Goal: Task Accomplishment & Management: Manage account settings

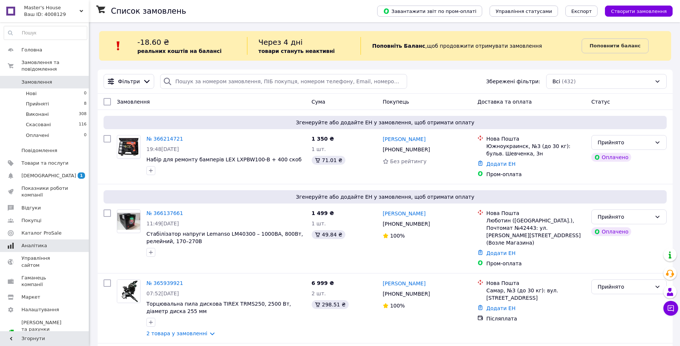
click at [51, 244] on link "Аналітика" at bounding box center [45, 245] width 91 height 13
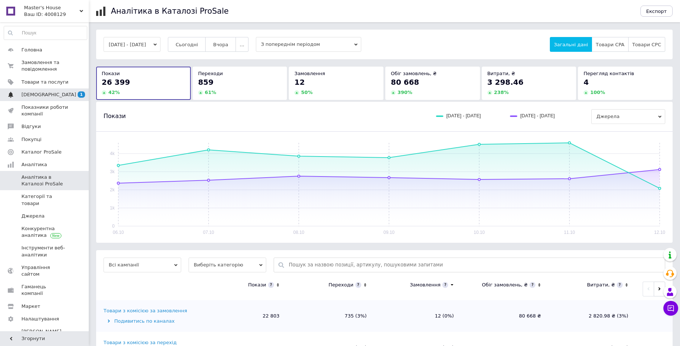
click at [53, 97] on span "[DEMOGRAPHIC_DATA]" at bounding box center [44, 94] width 47 height 7
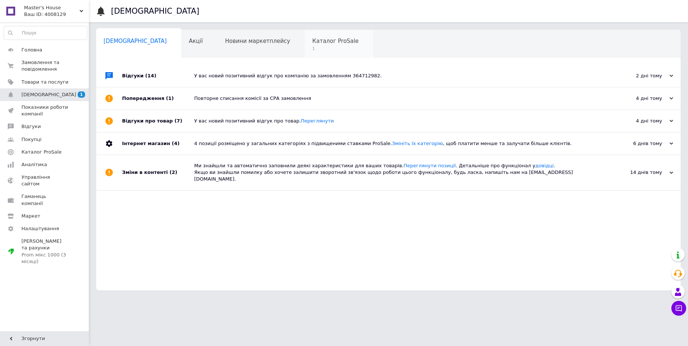
click at [312, 38] on span "Каталог ProSale" at bounding box center [335, 41] width 46 height 7
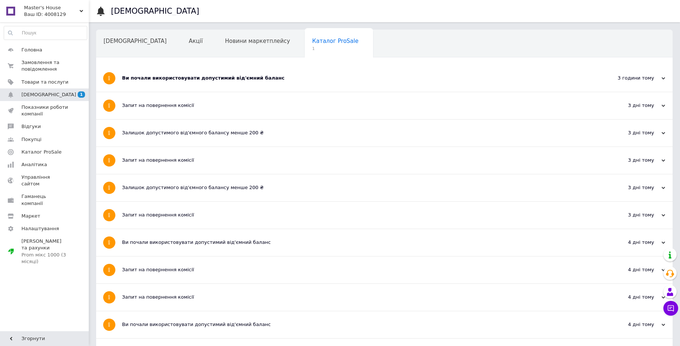
click at [151, 80] on div "Ви почали використовувати допустимий від'ємний баланс" at bounding box center [356, 78] width 469 height 7
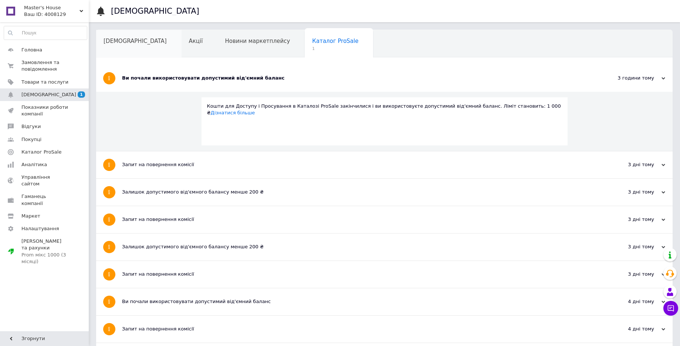
click at [119, 45] on div "[DEMOGRAPHIC_DATA]" at bounding box center [138, 44] width 85 height 28
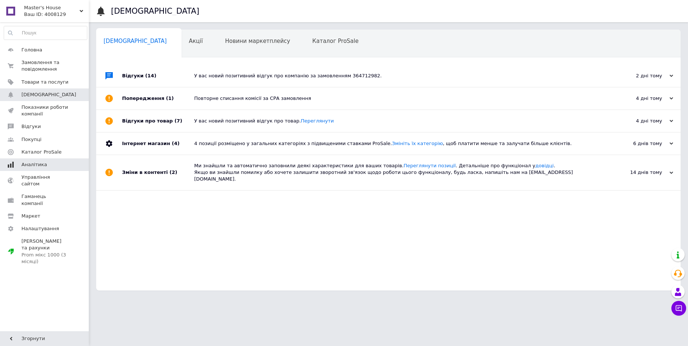
click at [45, 168] on link "Аналітика" at bounding box center [45, 164] width 91 height 13
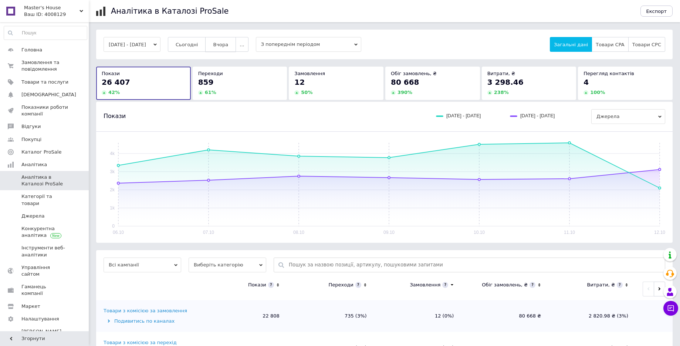
click at [228, 45] on span "Вчора" at bounding box center [220, 45] width 15 height 6
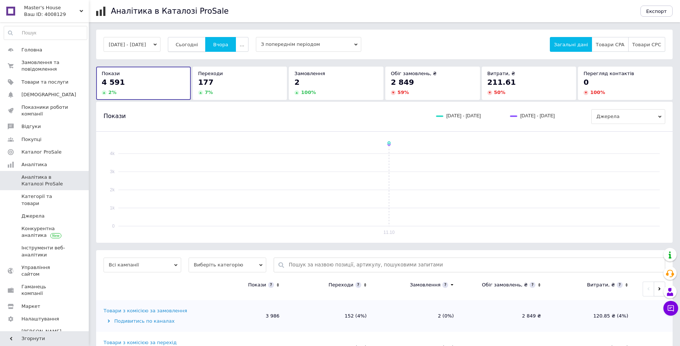
click at [193, 51] on button "Сьогодні" at bounding box center [187, 44] width 38 height 15
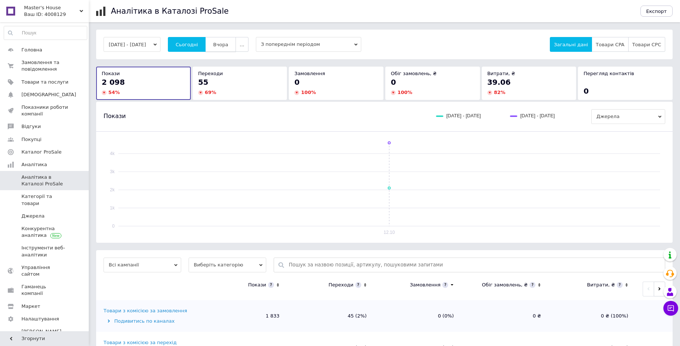
click at [226, 46] on span "Вчора" at bounding box center [220, 45] width 15 height 6
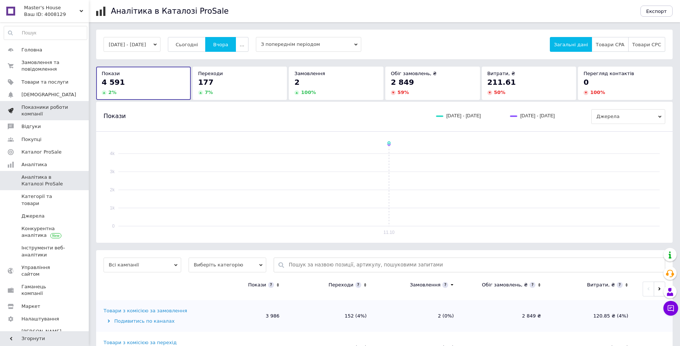
click at [77, 101] on link "Показники роботи компанії" at bounding box center [45, 110] width 91 height 19
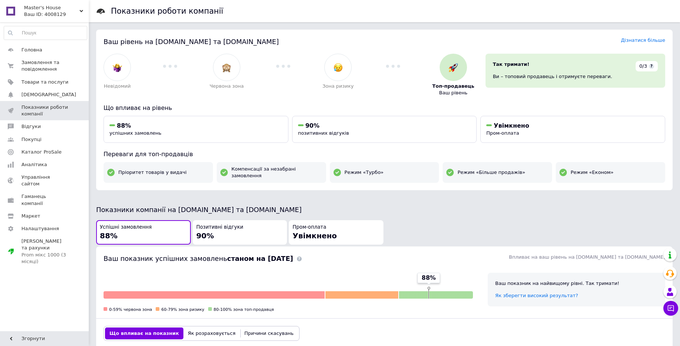
click at [218, 233] on div "Позитивні відгуки 90%" at bounding box center [239, 232] width 87 height 17
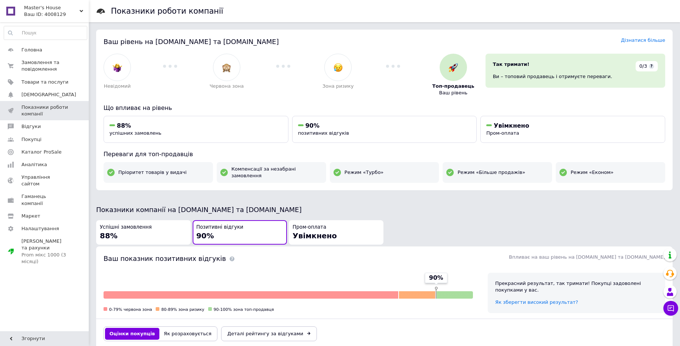
click at [159, 230] on div "Успішні замовлення 88%" at bounding box center [143, 232] width 87 height 17
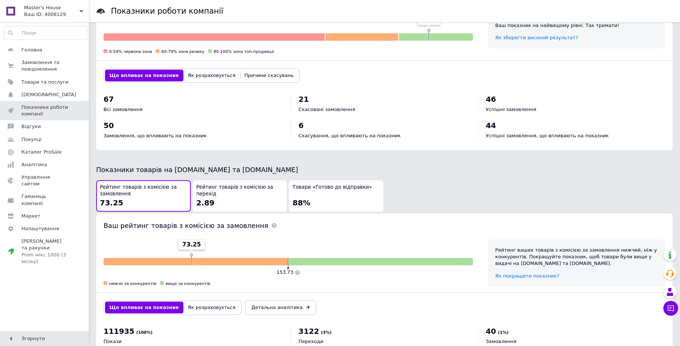
scroll to position [277, 0]
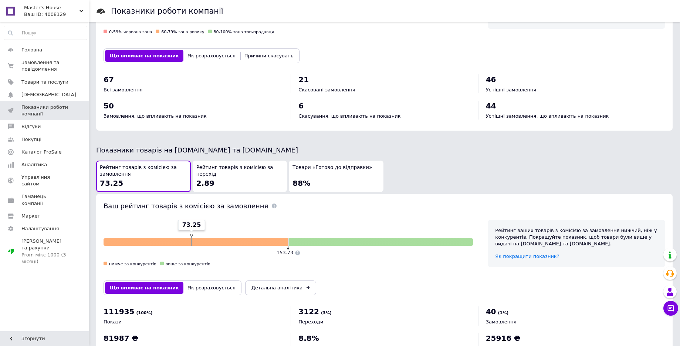
click at [344, 174] on div "Товари «Готово до відправки» 88%" at bounding box center [336, 176] width 87 height 24
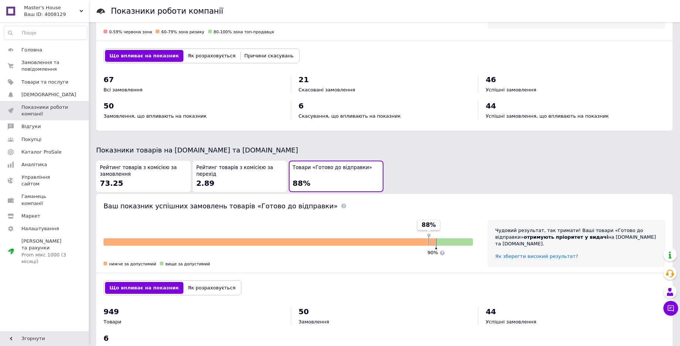
click at [229, 182] on div "Рейтинг товарів з комісією за перехід 2.89" at bounding box center [239, 176] width 87 height 24
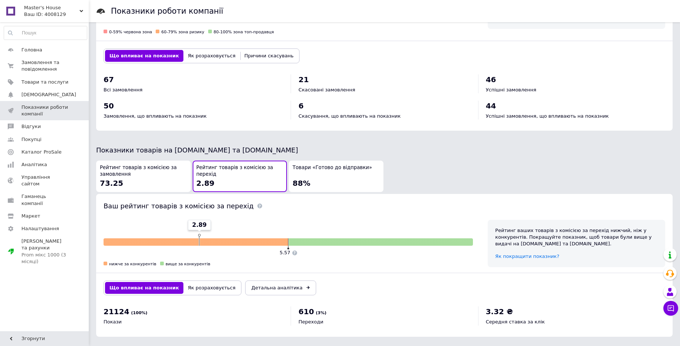
scroll to position [277, 0]
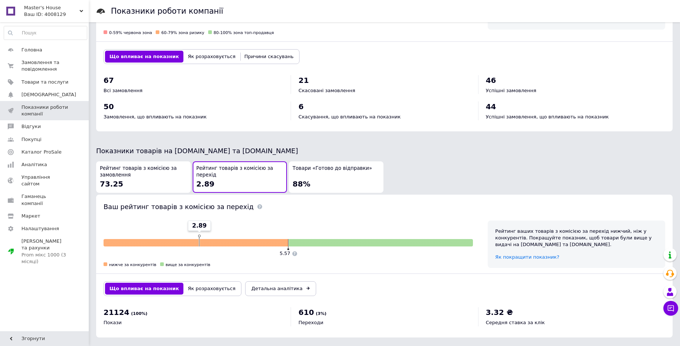
click at [172, 182] on div "Рейтинг товарів з комісією за замовлення 73.25" at bounding box center [143, 177] width 87 height 24
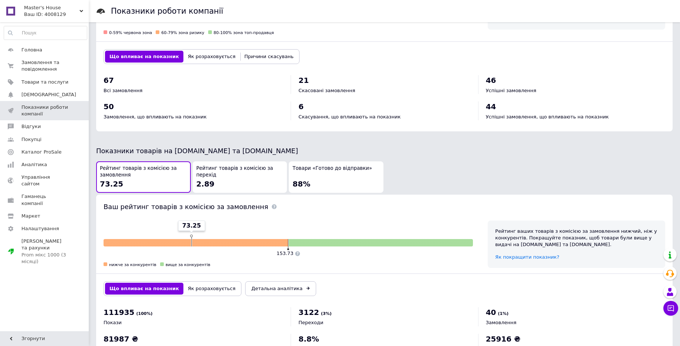
click at [325, 169] on div "Товари «Готово до відправки» 88%" at bounding box center [336, 177] width 87 height 24
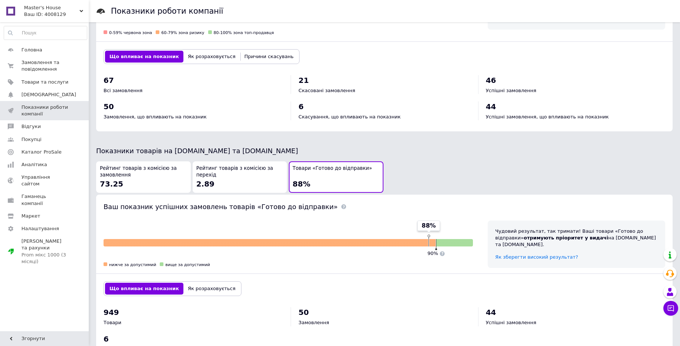
click at [580, 233] on div "Чудовий результат, так тримати! Ваші товари «Готово до відправки» отримують прі…" at bounding box center [576, 238] width 163 height 20
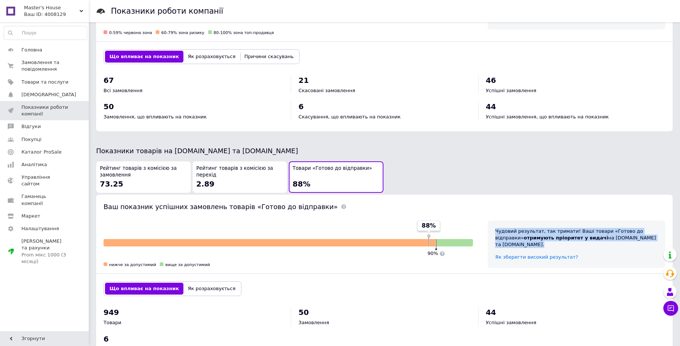
click at [580, 233] on div "Чудовий результат, так тримати! Ваші товари «Готово до відправки» отримують прі…" at bounding box center [576, 238] width 163 height 20
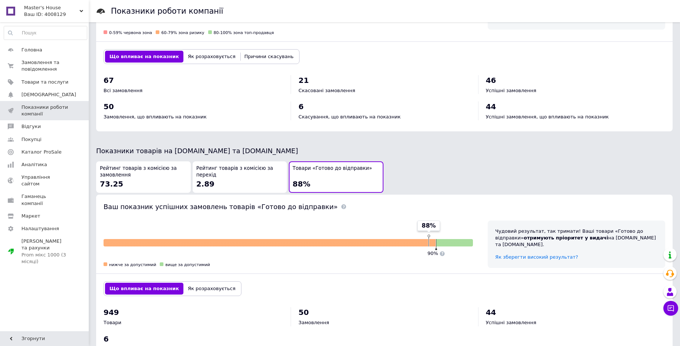
click at [476, 281] on div "Що впливає на показник Як розраховується" at bounding box center [384, 289] width 577 height 30
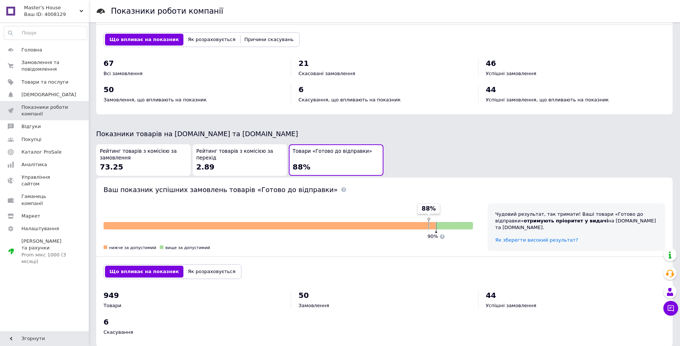
scroll to position [303, 0]
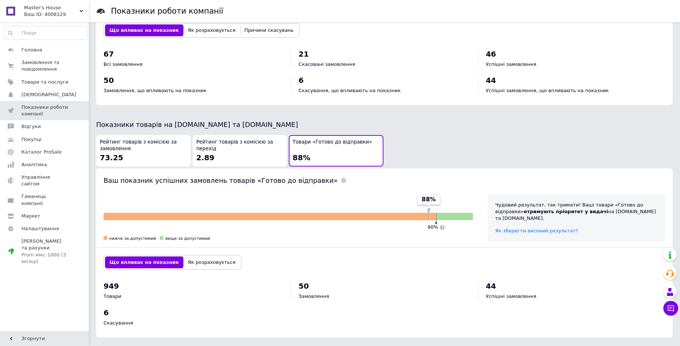
click at [193, 262] on button "Як розраховується" at bounding box center [211, 262] width 57 height 12
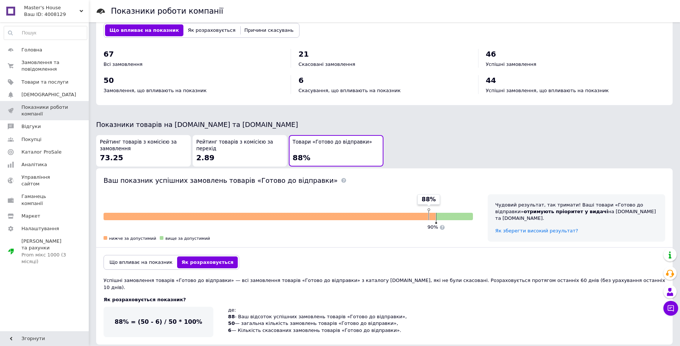
click at [144, 264] on div "Що впливає на показник Як розраховується" at bounding box center [384, 262] width 577 height 30
click at [123, 262] on div "Що впливає на показник Як розраховується" at bounding box center [172, 262] width 136 height 15
click at [124, 260] on button "Що впливає на показник" at bounding box center [141, 262] width 72 height 12
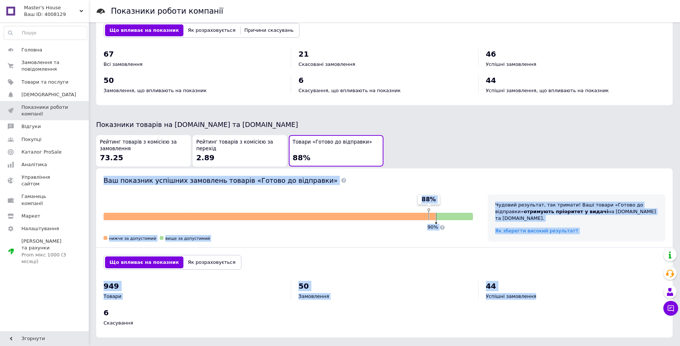
drag, startPoint x: 100, startPoint y: 166, endPoint x: 570, endPoint y: 331, distance: 497.9
click at [570, 331] on div "Ваш показник успішних замовлень товарів «Готово до відправки» 88% 90% нижче за …" at bounding box center [384, 252] width 577 height 169
click at [570, 314] on div "949 Товари 50 Замовлення 44 Успішні замовлення 6 Скасування" at bounding box center [385, 307] width 562 height 53
drag, startPoint x: 328, startPoint y: 323, endPoint x: 97, endPoint y: 168, distance: 278.6
click at [97, 168] on div "Ваш показник успішних замовлень товарів «Готово до відправки» 88% 90% нижче за …" at bounding box center [384, 252] width 577 height 169
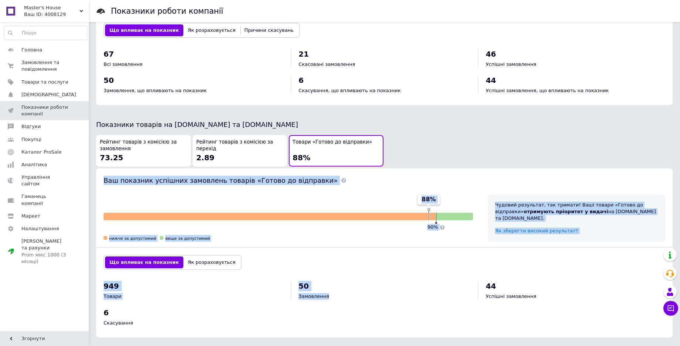
click at [98, 176] on div "Ваш показник успішних замовлень товарів «Готово до відправки»" at bounding box center [384, 177] width 577 height 18
drag, startPoint x: 102, startPoint y: 171, endPoint x: 143, endPoint y: 317, distance: 151.8
click at [143, 317] on div "Ваш показник успішних замовлень товарів «Готово до відправки» 88% 90% нижче за …" at bounding box center [384, 252] width 577 height 169
click at [147, 320] on div "Скасування" at bounding box center [194, 323] width 180 height 7
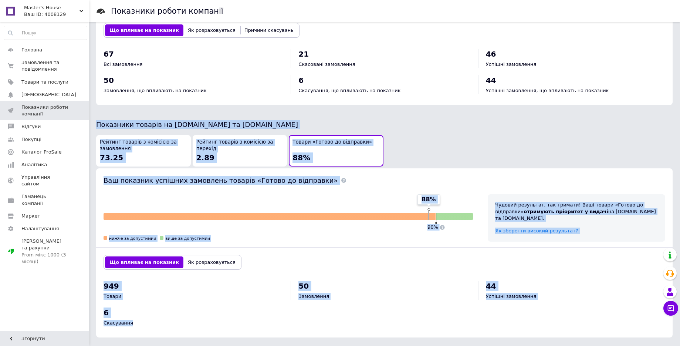
drag, startPoint x: 148, startPoint y: 320, endPoint x: 95, endPoint y: 118, distance: 208.8
click at [95, 118] on div "Показники роботи компанії Ваш рівень на [DOMAIN_NAME] та [DOMAIN_NAME] Дізнатис…" at bounding box center [384, 24] width 591 height 655
copy body "Показники товарів на [DOMAIN_NAME] та [DOMAIN_NAME] Рейтинг товарів з комісією …"
click at [102, 122] on span "Показники товарів на [DOMAIN_NAME] та [DOMAIN_NAME]" at bounding box center [197, 125] width 202 height 8
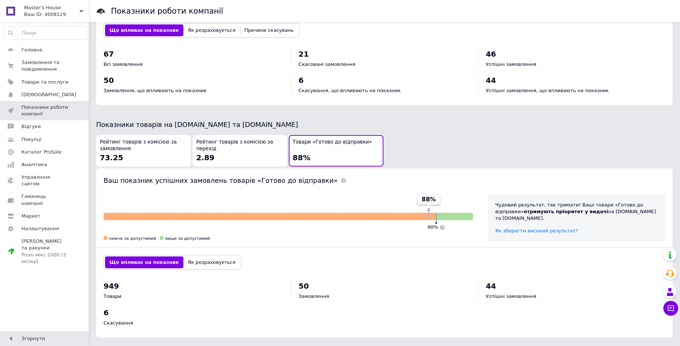
click at [100, 122] on span "Показники товарів на [DOMAIN_NAME] та [DOMAIN_NAME]" at bounding box center [197, 125] width 202 height 8
click at [254, 123] on div "Показники роботи компанії Ваш рівень на [DOMAIN_NAME] та [DOMAIN_NAME] Дізнатис…" at bounding box center [384, 24] width 591 height 655
click at [264, 148] on div "Рейтинг товарів з комісією за перехід 2.89" at bounding box center [239, 151] width 87 height 24
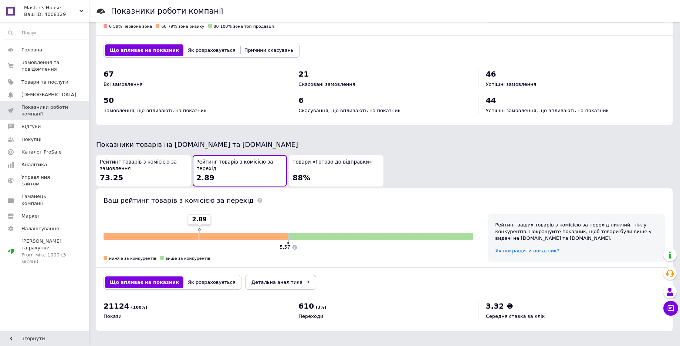
scroll to position [277, 0]
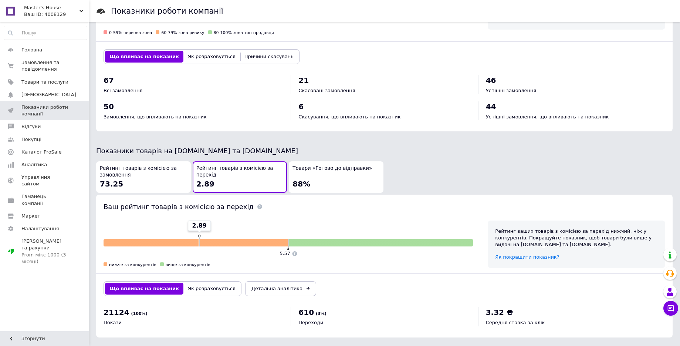
click at [136, 161] on button "Рейтинг товарів з комісією за замовлення 73.25" at bounding box center [143, 176] width 95 height 31
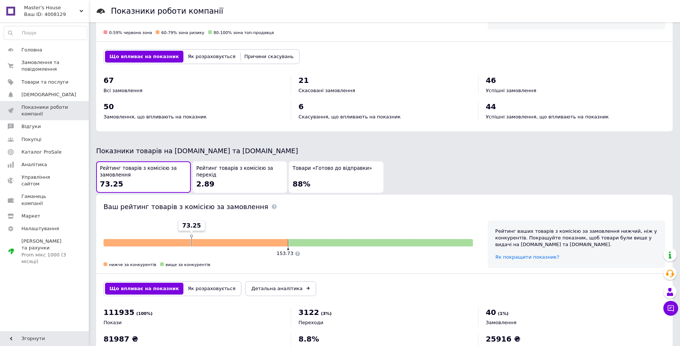
click at [573, 221] on div "Рейтинг ваших товарів з комісією за замовлення нижчий, ніж у конкурентів. Покра…" at bounding box center [577, 243] width 178 height 47
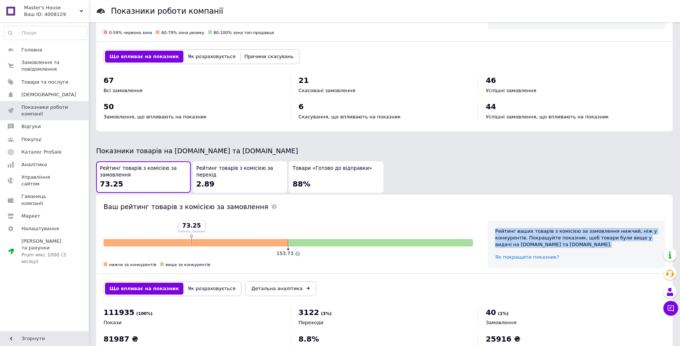
click at [573, 228] on div "Рейтинг ваших товарів з комісією за замовлення нижчий, ніж у конкурентів. Покра…" at bounding box center [576, 238] width 163 height 20
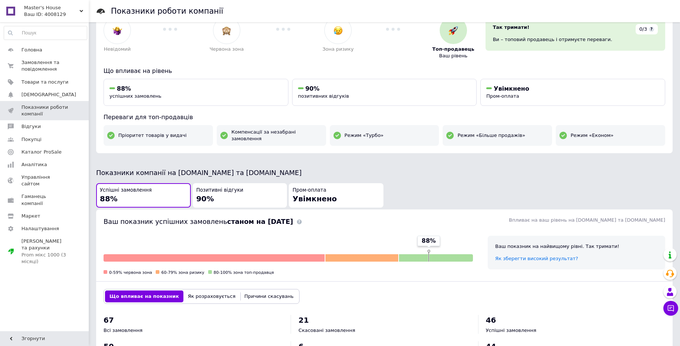
scroll to position [0, 0]
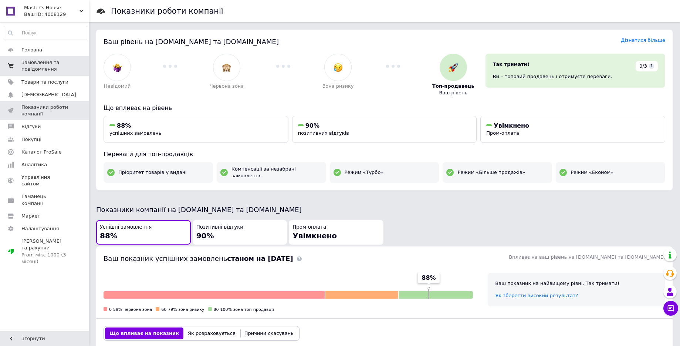
click at [43, 71] on span "Замовлення та повідомлення" at bounding box center [44, 65] width 47 height 13
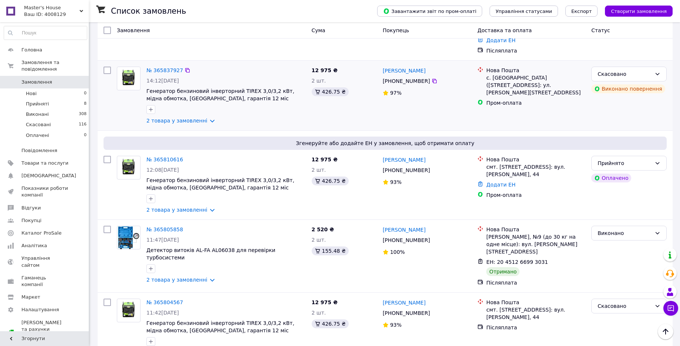
scroll to position [370, 0]
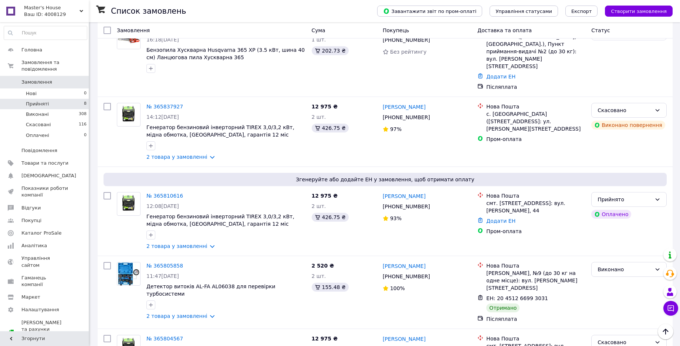
click at [70, 99] on li "Прийняті 8" at bounding box center [45, 104] width 91 height 10
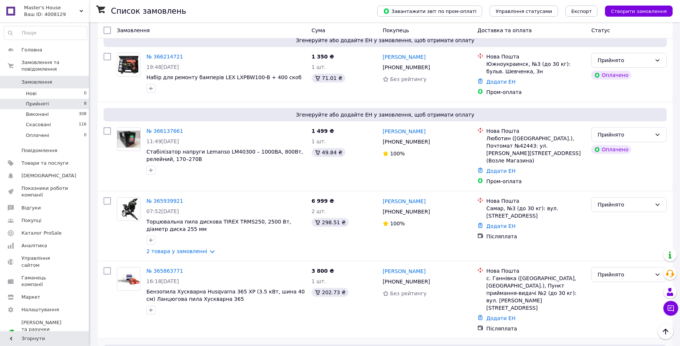
scroll to position [384, 0]
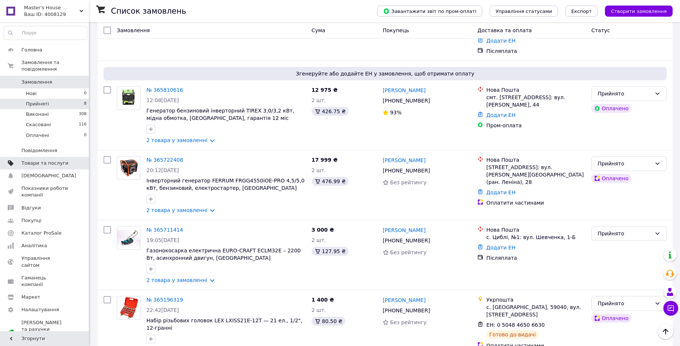
click at [44, 160] on span "Товари та послуги" at bounding box center [44, 163] width 47 height 7
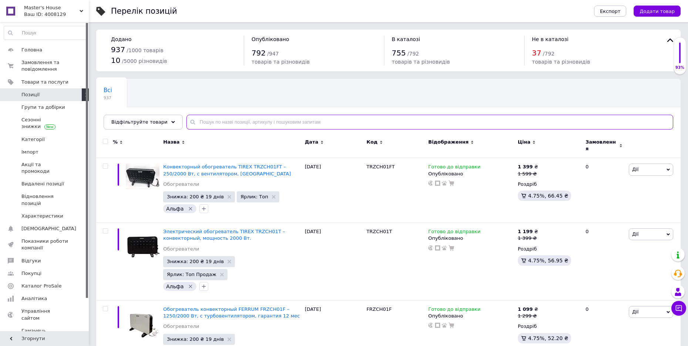
click at [268, 121] on input "text" at bounding box center [429, 122] width 487 height 15
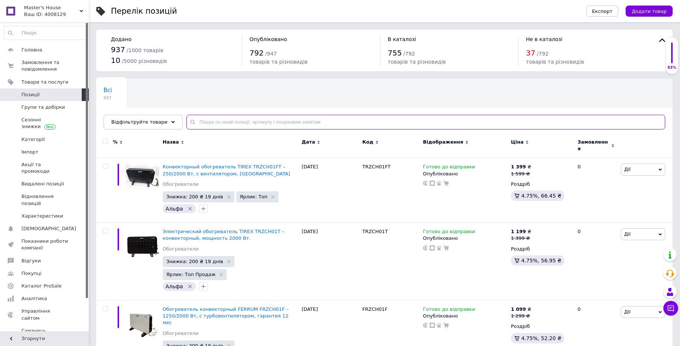
paste input "FRGG2000i"
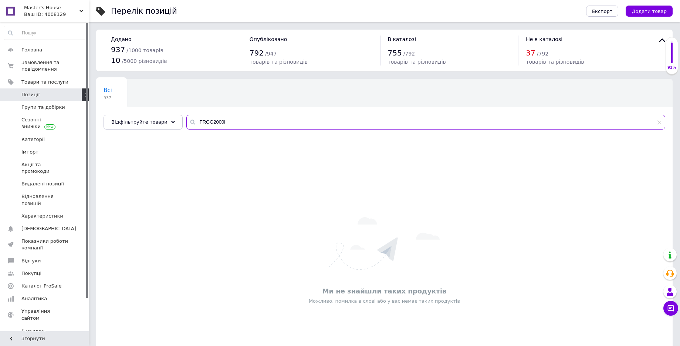
type input "FRGG2000i"
click at [54, 65] on span "Замовлення та повідомлення" at bounding box center [44, 65] width 47 height 13
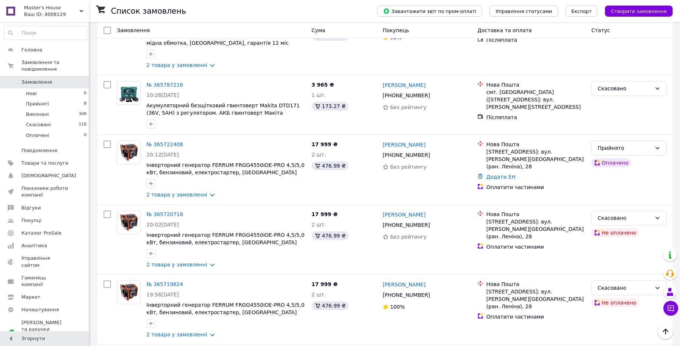
scroll to position [416, 0]
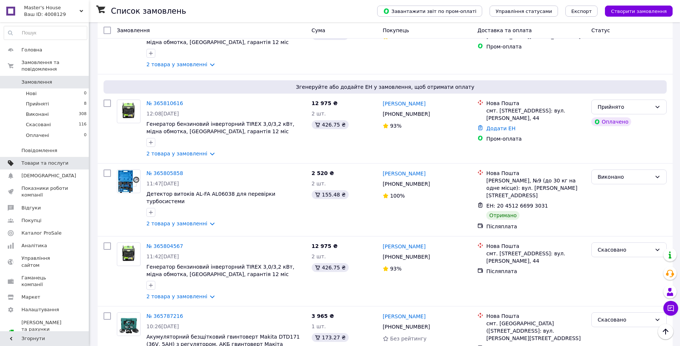
click at [60, 160] on link "Товари та послуги" at bounding box center [45, 163] width 91 height 13
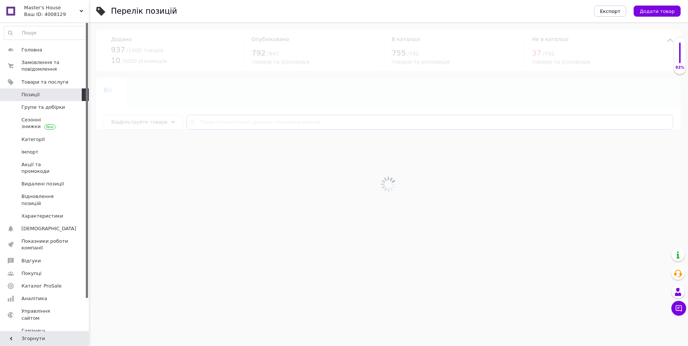
click at [215, 123] on input "text" at bounding box center [429, 122] width 487 height 15
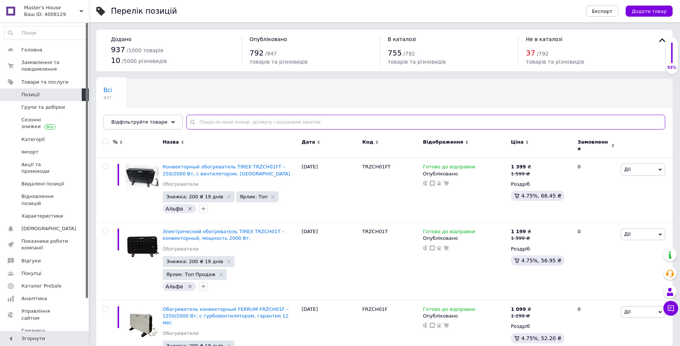
paste input "38001"
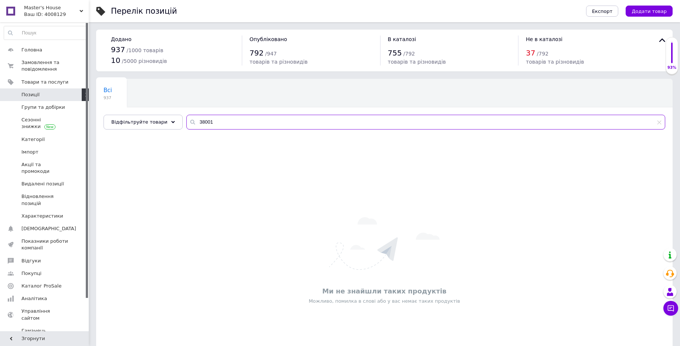
type input "38001"
click at [48, 67] on span "Замовлення та повідомлення" at bounding box center [44, 65] width 47 height 13
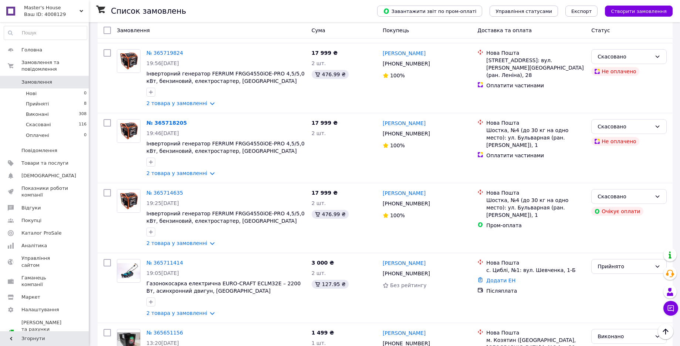
scroll to position [1063, 0]
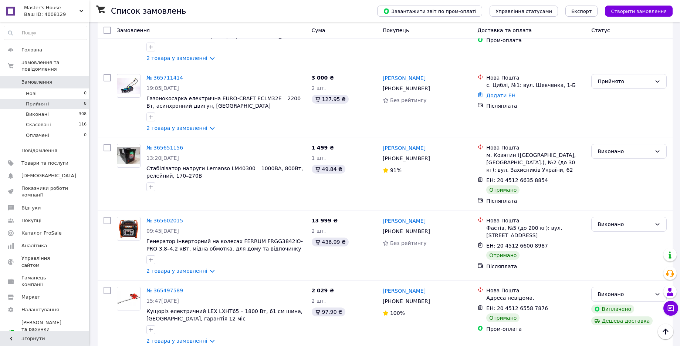
click at [84, 99] on li "Прийняті 8" at bounding box center [45, 104] width 91 height 10
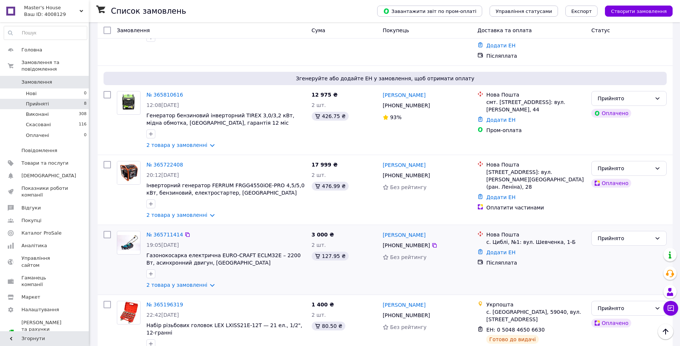
scroll to position [384, 0]
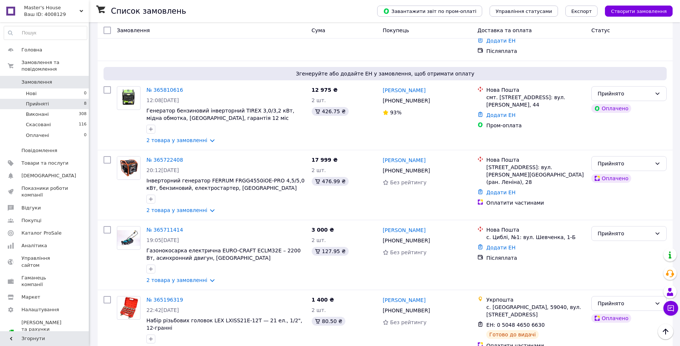
click at [84, 101] on span "8" at bounding box center [85, 104] width 3 height 7
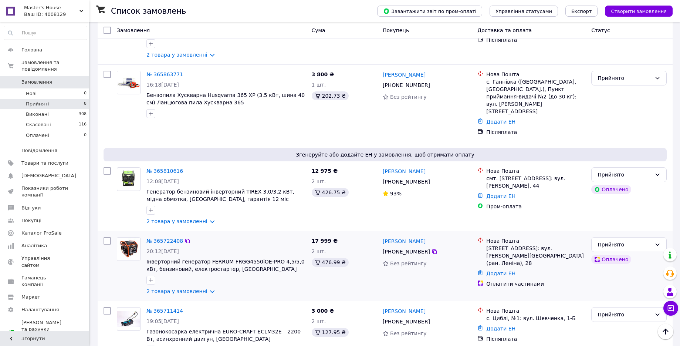
scroll to position [384, 0]
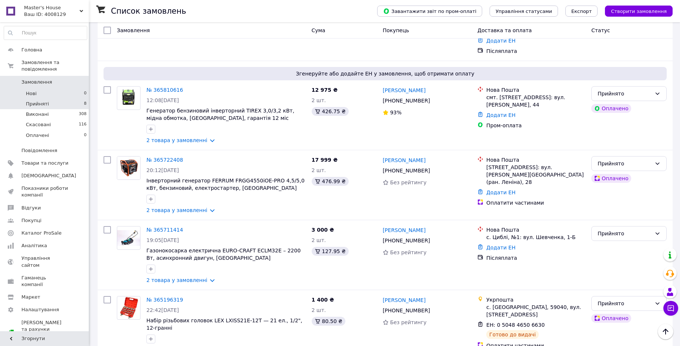
click at [38, 91] on li "Нові 0" at bounding box center [45, 93] width 91 height 10
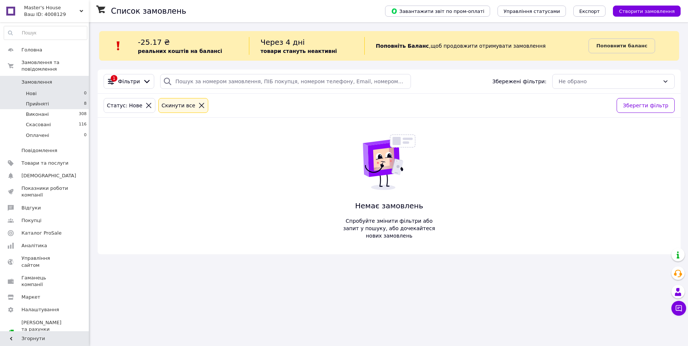
click at [40, 101] on span "Прийняті" at bounding box center [37, 104] width 23 height 7
click at [212, 106] on icon at bounding box center [214, 105] width 5 height 5
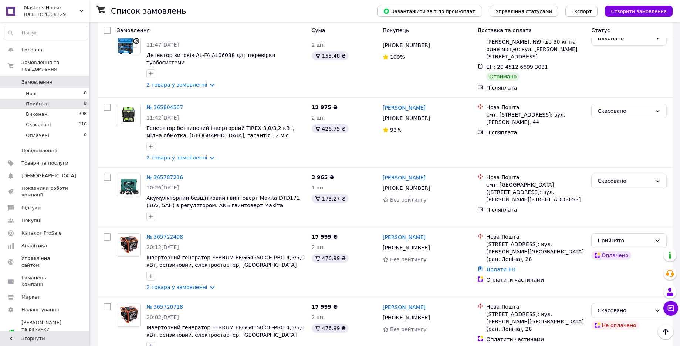
scroll to position [416, 0]
